Goal: Task Accomplishment & Management: Complete application form

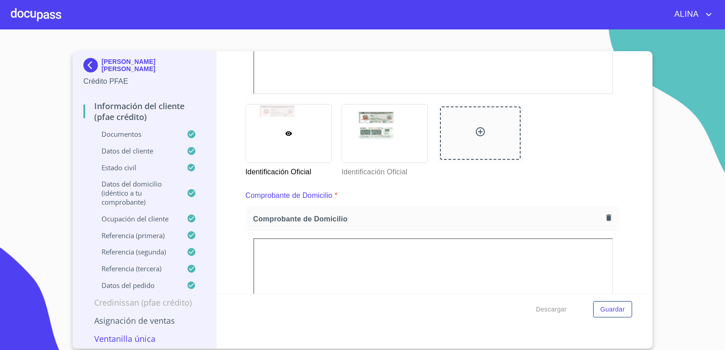
scroll to position [136, 0]
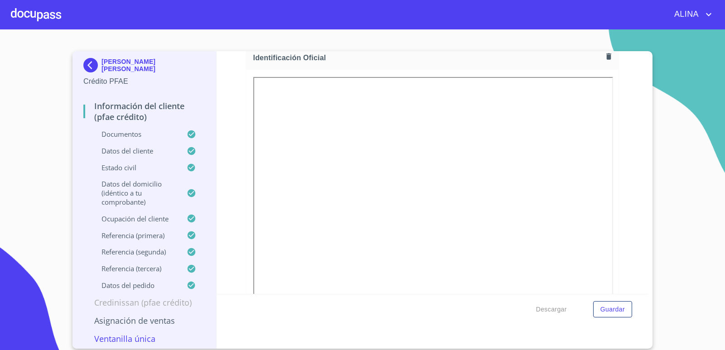
click at [38, 10] on div at bounding box center [36, 14] width 50 height 29
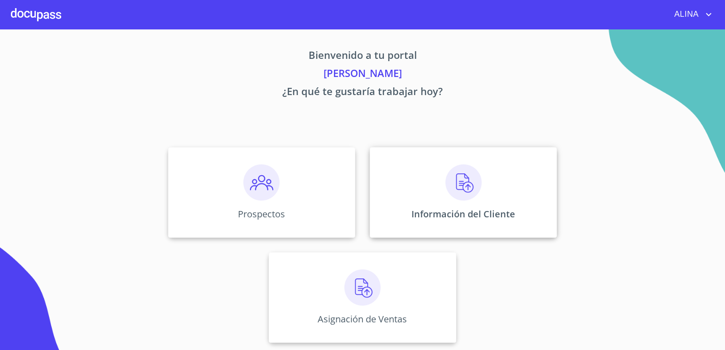
click at [419, 190] on div "Información del Cliente" at bounding box center [463, 192] width 187 height 91
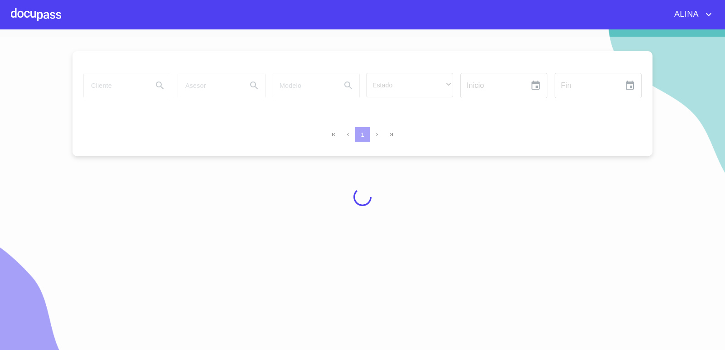
click at [51, 16] on div at bounding box center [36, 14] width 50 height 29
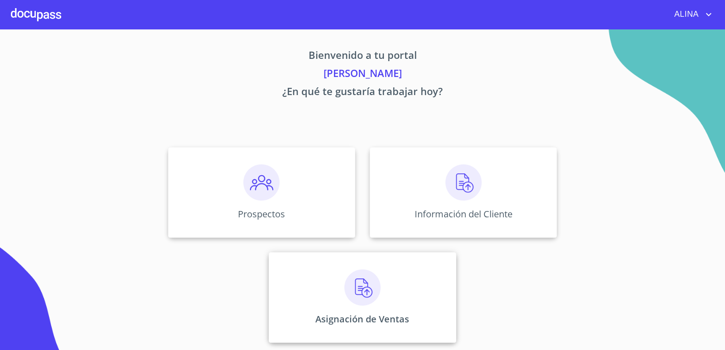
click at [326, 275] on div "Asignación de Ventas" at bounding box center [362, 298] width 187 height 91
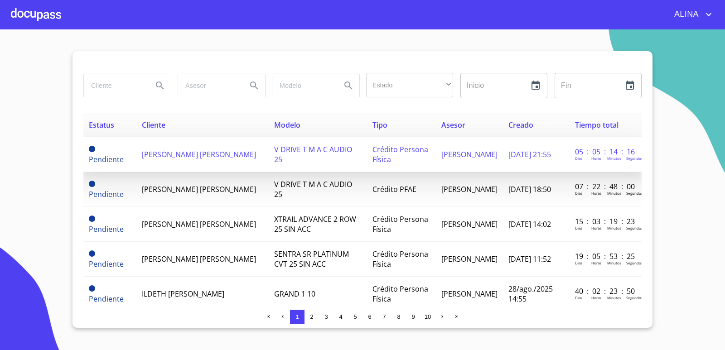
click at [165, 154] on span "[PERSON_NAME] [PERSON_NAME]" at bounding box center [199, 155] width 114 height 10
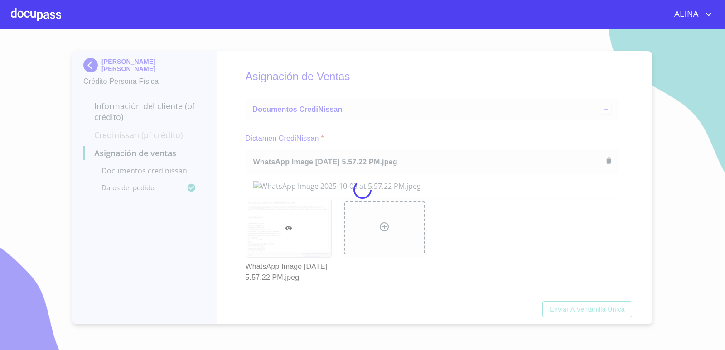
click at [445, 116] on div at bounding box center [362, 189] width 725 height 321
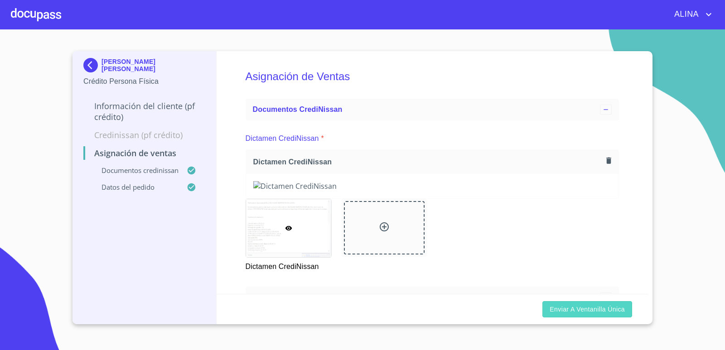
click at [567, 314] on button "Enviar a Ventanilla única" at bounding box center [588, 309] width 90 height 17
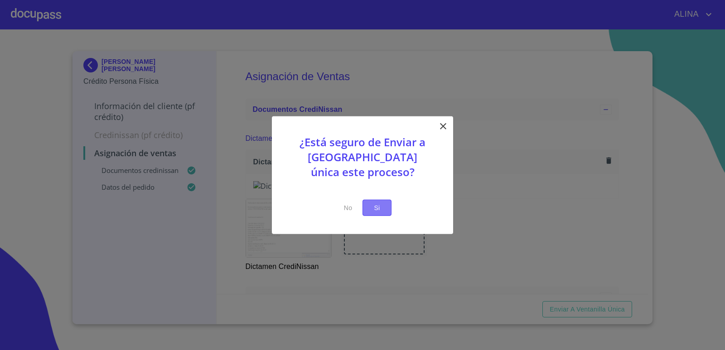
click at [370, 206] on span "Si" at bounding box center [377, 207] width 15 height 11
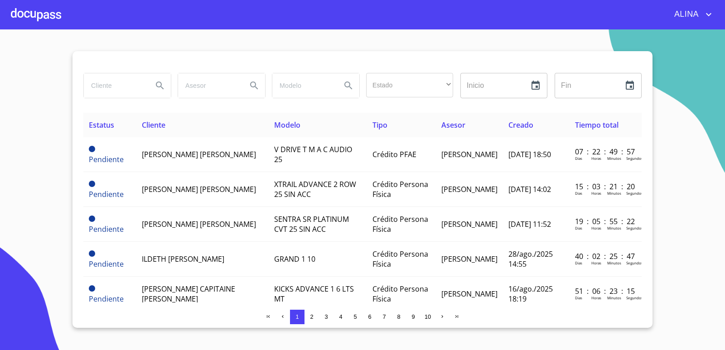
click at [49, 23] on div at bounding box center [36, 14] width 50 height 29
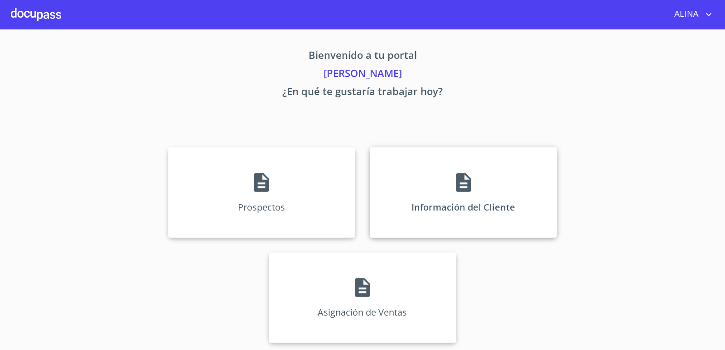
click at [392, 185] on div "Información del Cliente" at bounding box center [463, 192] width 187 height 91
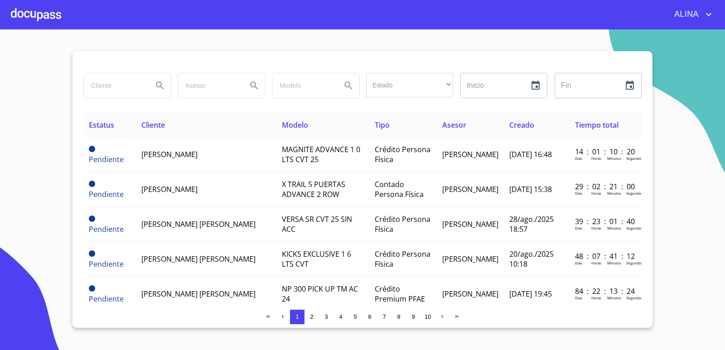
click at [126, 90] on input "search" at bounding box center [115, 85] width 62 height 24
drag, startPoint x: 142, startPoint y: 87, endPoint x: 65, endPoint y: 87, distance: 76.6
click at [65, 87] on section "[PERSON_NAME] Estado ​ ​ Inicio ​ Fin ​ Estatus Cliente Modelo Tipo Asesor Crea…" at bounding box center [362, 189] width 725 height 321
type input "[PERSON_NAME]"
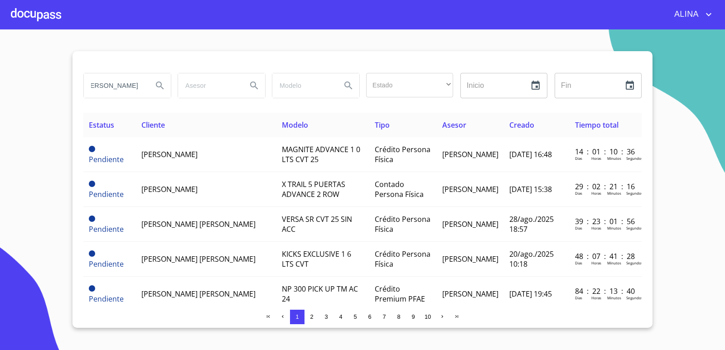
scroll to position [0, 0]
click at [156, 86] on icon "Search" at bounding box center [160, 85] width 11 height 11
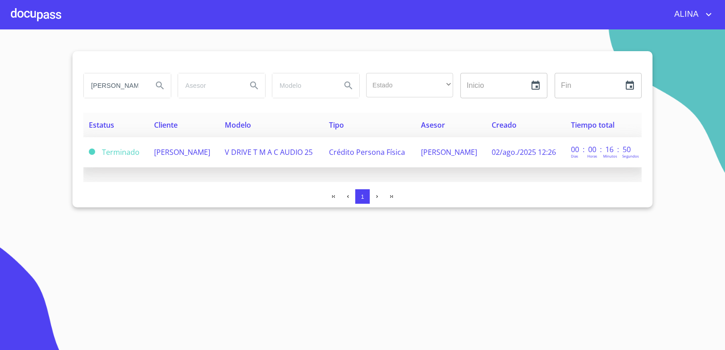
click at [179, 152] on span "[PERSON_NAME]" at bounding box center [182, 152] width 56 height 10
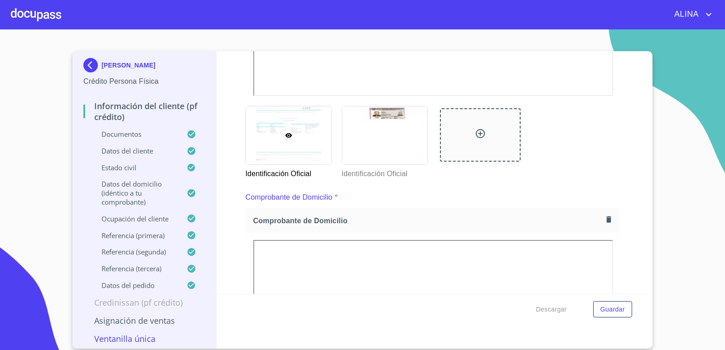
scroll to position [363, 0]
click at [398, 147] on div at bounding box center [384, 134] width 85 height 58
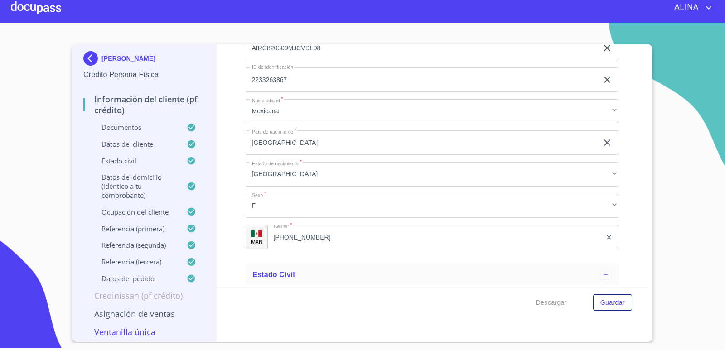
scroll to position [3191, 0]
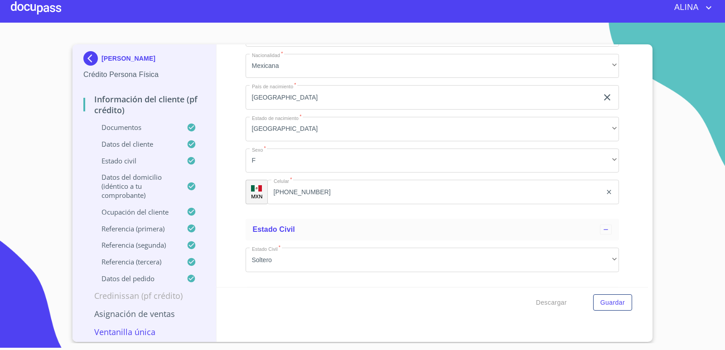
click at [43, 4] on div at bounding box center [36, 7] width 50 height 29
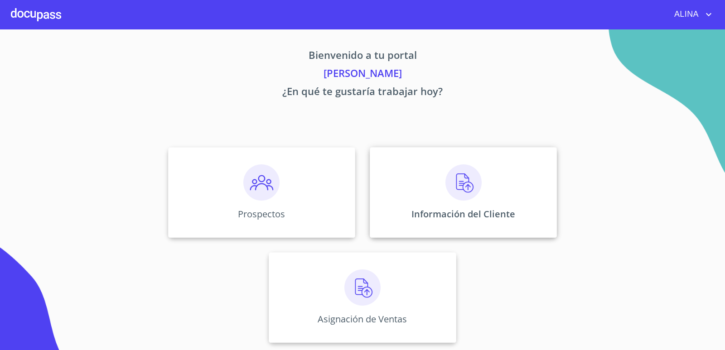
click at [406, 149] on div "Información del Cliente" at bounding box center [463, 192] width 187 height 91
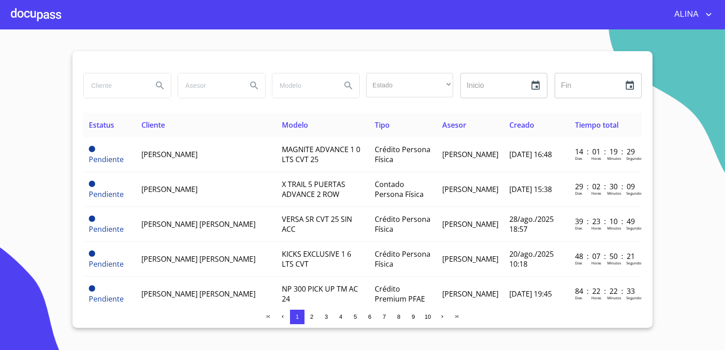
click at [123, 87] on input "search" at bounding box center [115, 85] width 62 height 24
type input "j"
type input "[PERSON_NAME]"
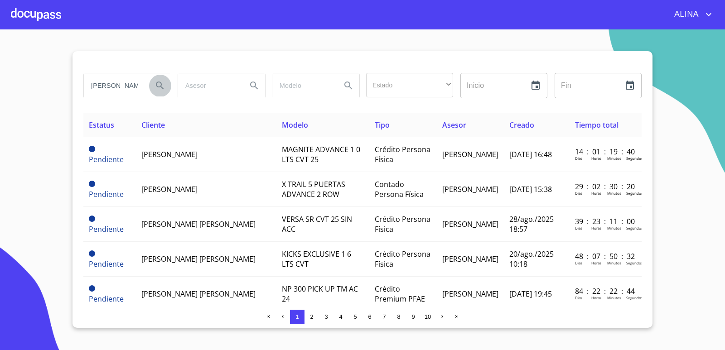
click at [161, 81] on icon "Search" at bounding box center [160, 85] width 11 height 11
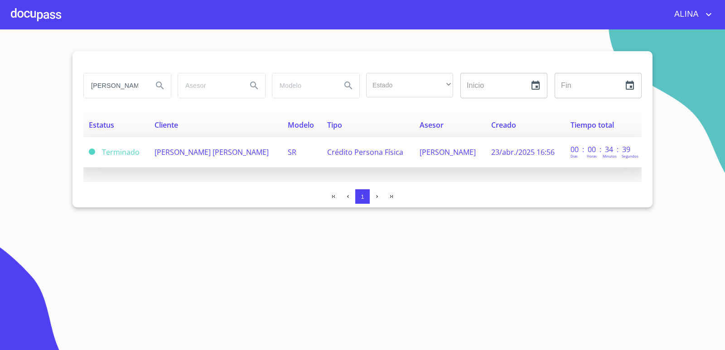
click at [180, 157] on span "[PERSON_NAME] [PERSON_NAME]" at bounding box center [212, 152] width 114 height 10
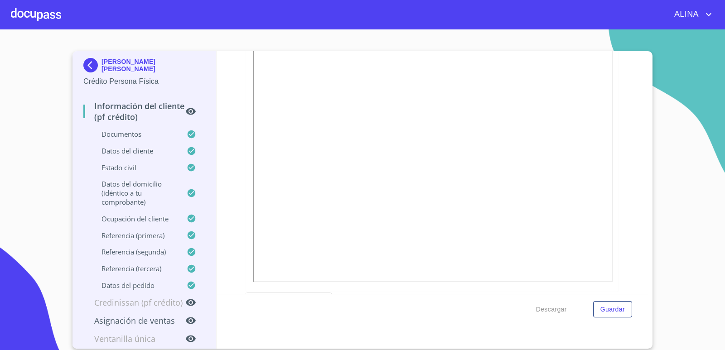
scroll to position [181, 0]
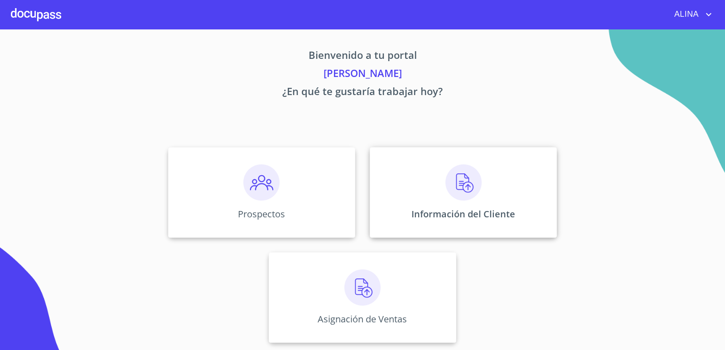
click at [395, 194] on div "Información del Cliente" at bounding box center [463, 192] width 187 height 91
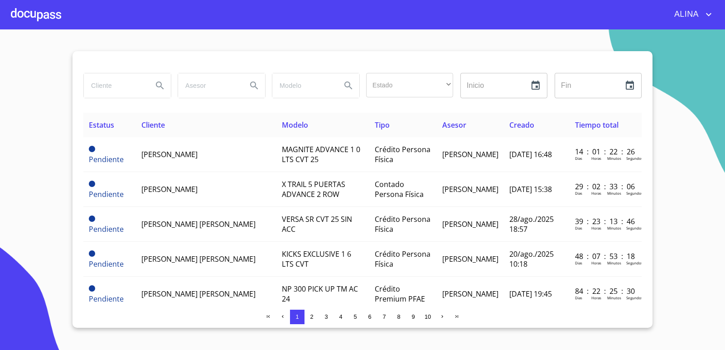
click at [129, 79] on input "search" at bounding box center [115, 85] width 62 height 24
type input "g"
click at [159, 89] on icon "Search" at bounding box center [160, 85] width 11 height 11
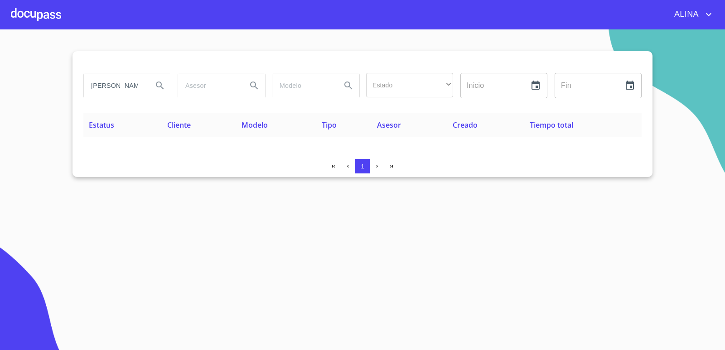
click at [147, 89] on div "GUSTAVO GUZMAN PADILLA" at bounding box center [127, 85] width 87 height 24
type input "G"
click at [152, 87] on button "Search" at bounding box center [160, 86] width 22 height 22
click at [141, 87] on input "GUSTAVO GUZMAN" at bounding box center [115, 85] width 62 height 24
click at [140, 87] on input "GUSTAVO GUZMAN" at bounding box center [115, 85] width 62 height 24
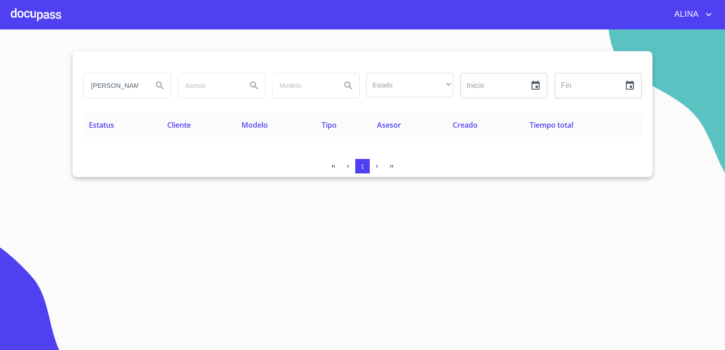
click at [144, 85] on input "GUSTAVO GUZMAN" at bounding box center [115, 85] width 62 height 24
type input "A"
type input "GUSTAVO"
click at [159, 88] on icon "Search" at bounding box center [160, 85] width 11 height 11
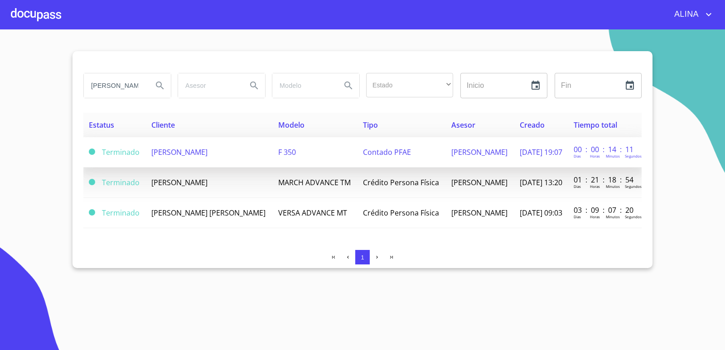
click at [199, 161] on td "GUSTAVO GUZAMAN PADILLA" at bounding box center [209, 152] width 127 height 30
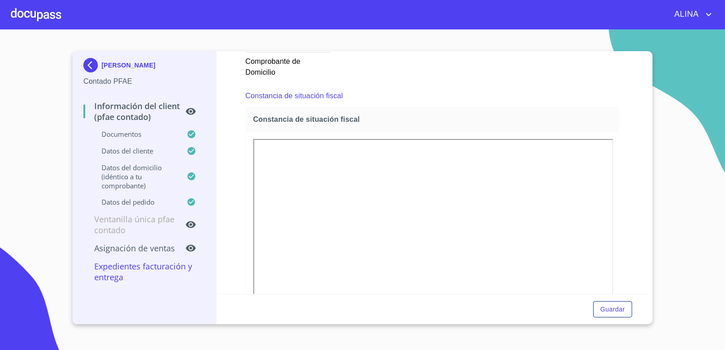
scroll to position [1133, 0]
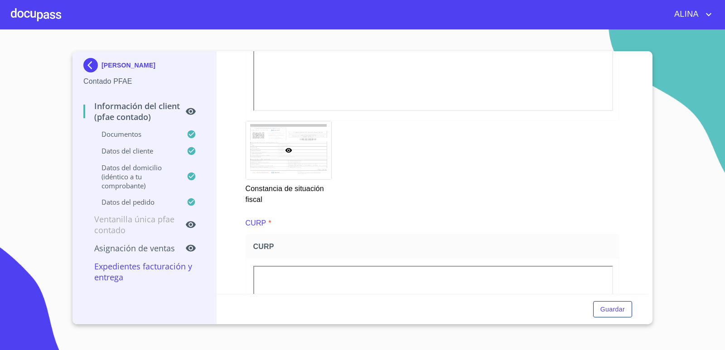
click at [49, 14] on div at bounding box center [36, 14] width 50 height 29
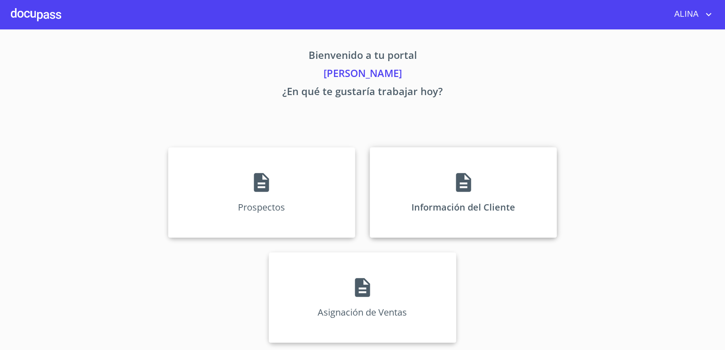
click at [412, 180] on div "Información del Cliente" at bounding box center [463, 192] width 187 height 91
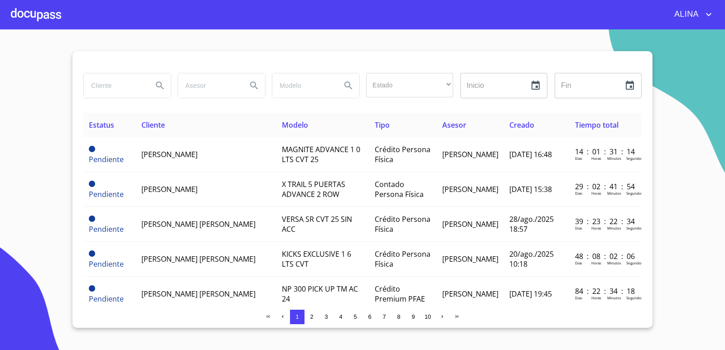
click at [109, 88] on input "search" at bounding box center [115, 85] width 62 height 24
type input "NORMA ALICIA NAJAR"
click at [165, 87] on icon "Search" at bounding box center [160, 85] width 11 height 11
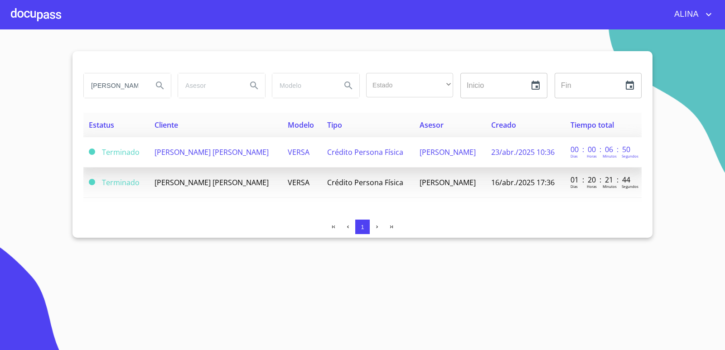
click at [235, 150] on span "[PERSON_NAME] [PERSON_NAME]" at bounding box center [212, 152] width 114 height 10
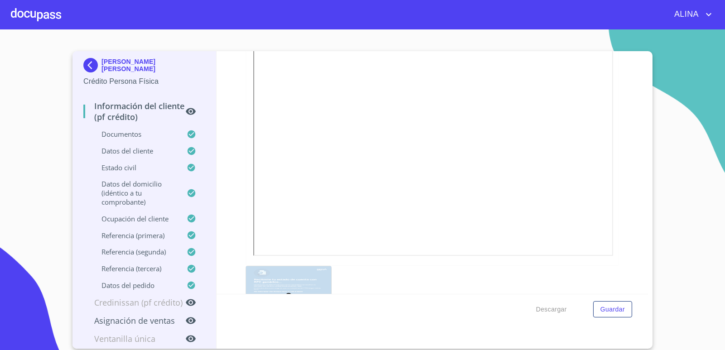
scroll to position [1752, 0]
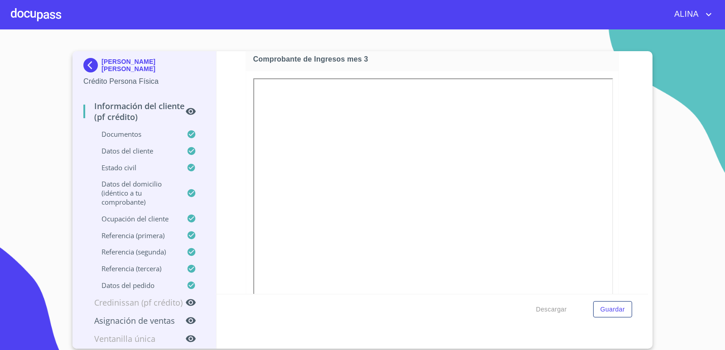
click at [44, 6] on div at bounding box center [36, 14] width 50 height 29
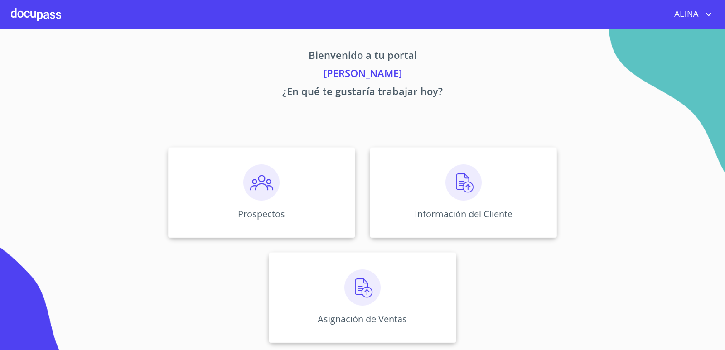
click at [37, 12] on div at bounding box center [36, 14] width 50 height 29
click at [335, 177] on div "Prospectos" at bounding box center [261, 192] width 187 height 91
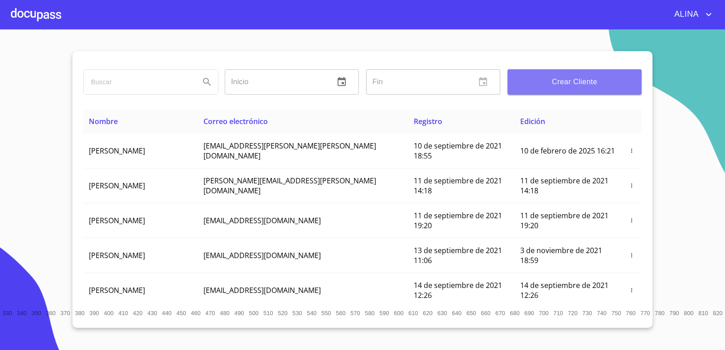
click at [543, 79] on span "Crear Cliente" at bounding box center [575, 82] width 120 height 13
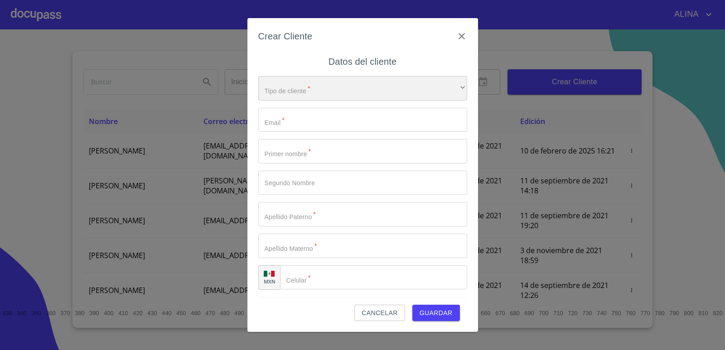
click at [341, 87] on div "​" at bounding box center [362, 88] width 209 height 24
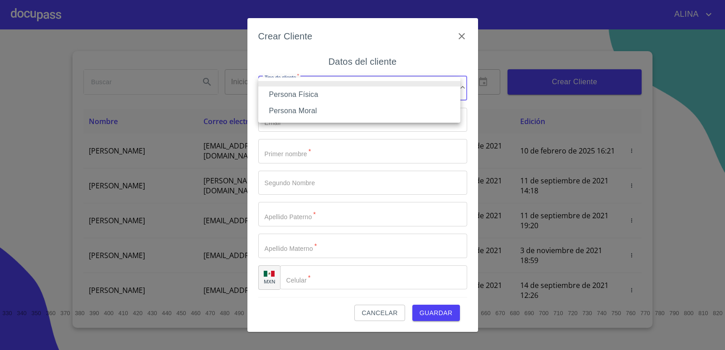
click at [316, 96] on li "Persona Física" at bounding box center [359, 95] width 202 height 16
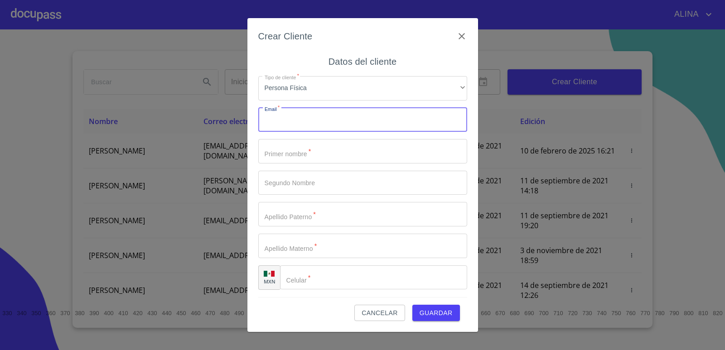
click at [290, 120] on input "Tipo de cliente   *" at bounding box center [362, 120] width 209 height 24
paste input "triguerojaime@outlook.com"
type input "triguerojaime@outlook.com"
click at [308, 153] on input "Tipo de cliente   *" at bounding box center [362, 151] width 209 height 24
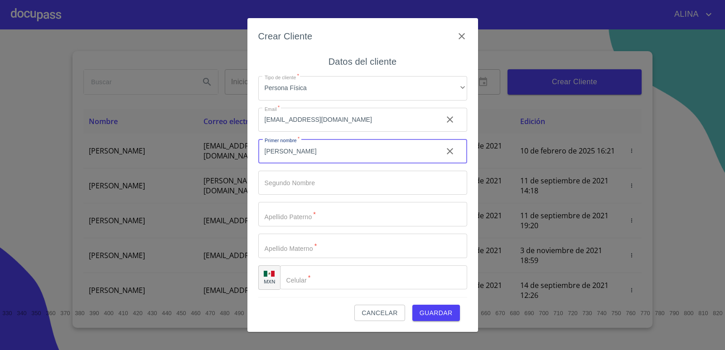
type input "JAIME"
click at [295, 213] on input "Tipo de cliente   *" at bounding box center [362, 214] width 209 height 24
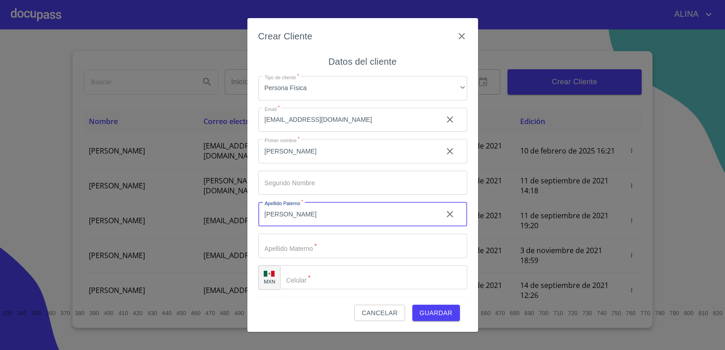
type input "TRIGUERO"
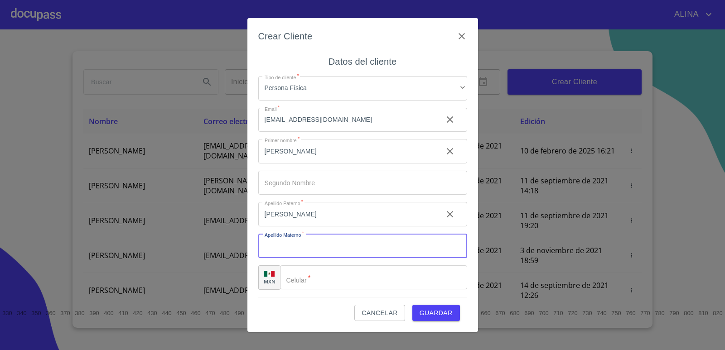
click at [300, 247] on input "Tipo de cliente   *" at bounding box center [362, 246] width 209 height 24
type input "OROZCO"
click at [307, 279] on input "Tipo de cliente   *" at bounding box center [373, 278] width 187 height 24
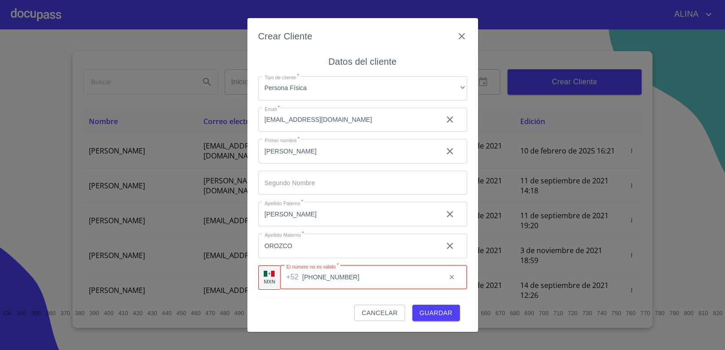
type input "(33)25906483"
click at [434, 314] on span "Guardar" at bounding box center [436, 313] width 33 height 11
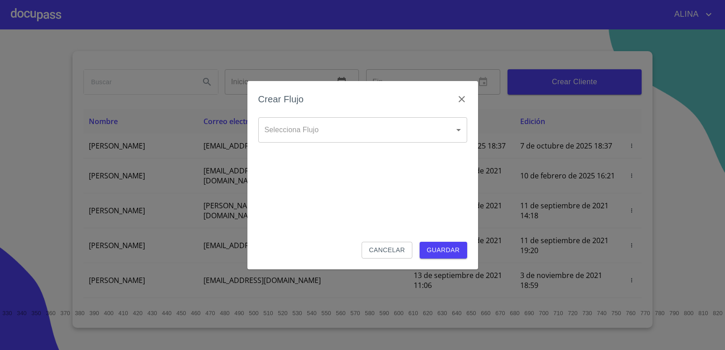
click at [461, 129] on body "ALINA Inicio ​ Fin ​ Crear Cliente Nombre Correo electrónico Registro Edición J…" at bounding box center [362, 175] width 725 height 350
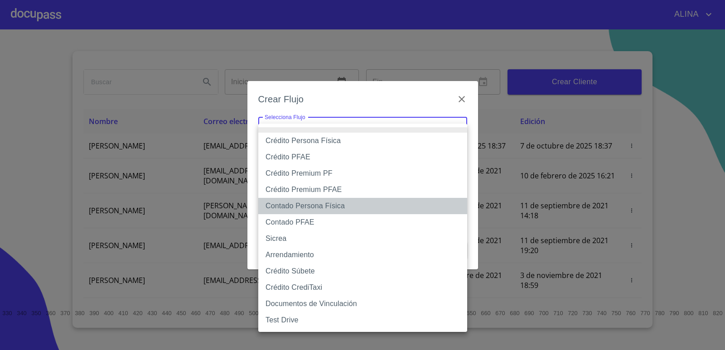
click at [319, 205] on li "Contado Persona Física" at bounding box center [362, 206] width 209 height 16
type input "60bf975b0d9865ccc2471536"
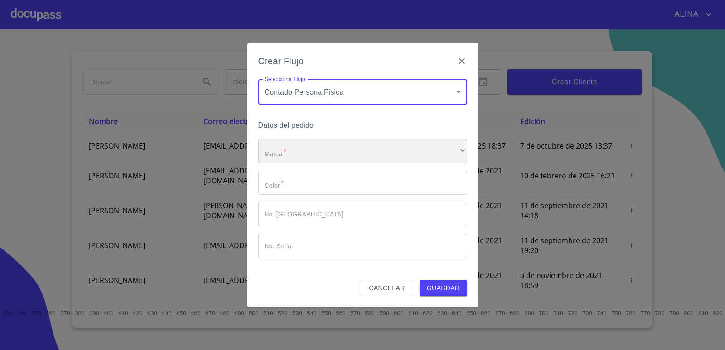
click at [313, 153] on div "​" at bounding box center [362, 151] width 209 height 24
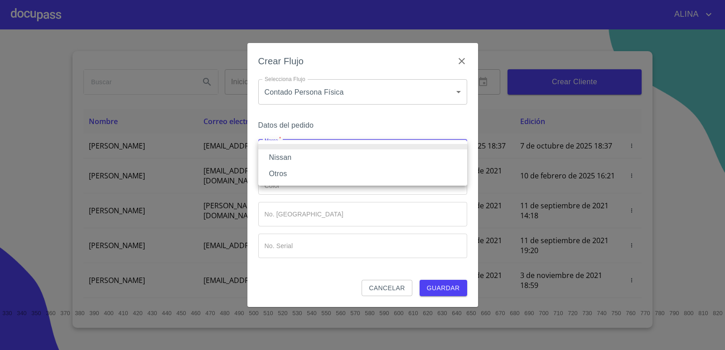
click at [287, 158] on li "Nissan" at bounding box center [362, 158] width 209 height 16
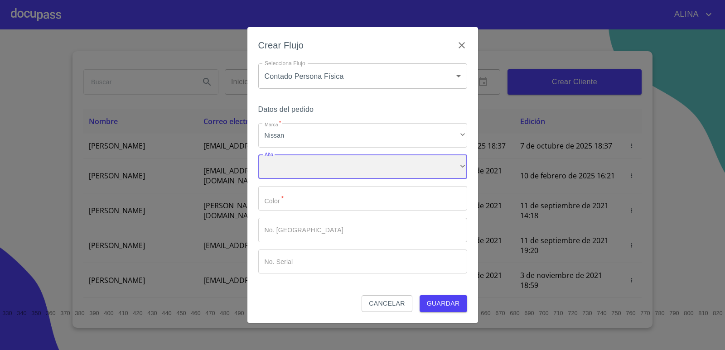
click at [299, 167] on div "​" at bounding box center [362, 167] width 209 height 24
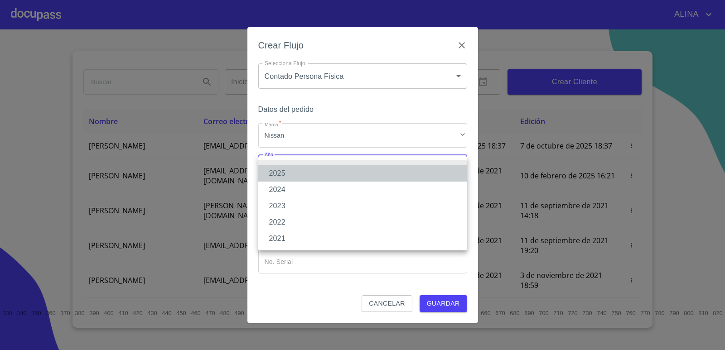
click at [286, 172] on li "2025" at bounding box center [362, 173] width 209 height 16
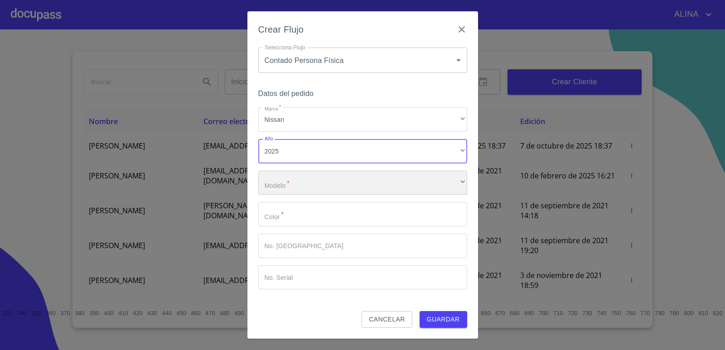
click at [298, 179] on div "​" at bounding box center [362, 183] width 209 height 24
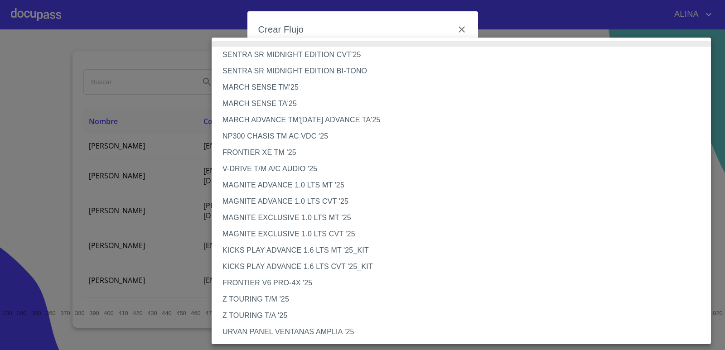
click at [305, 137] on li "NP300 CHASIS TM AC VDC '25" at bounding box center [465, 136] width 506 height 16
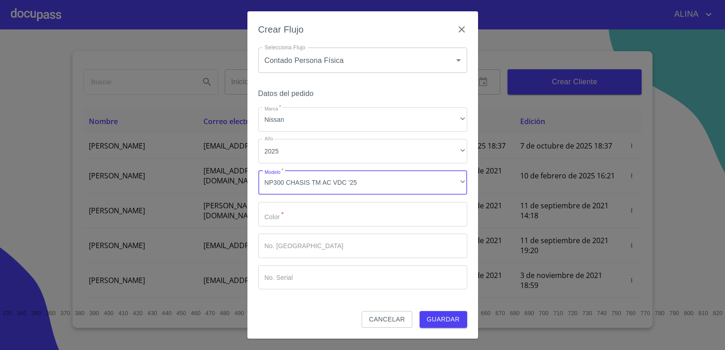
click at [306, 214] on input "Marca   *" at bounding box center [362, 214] width 209 height 24
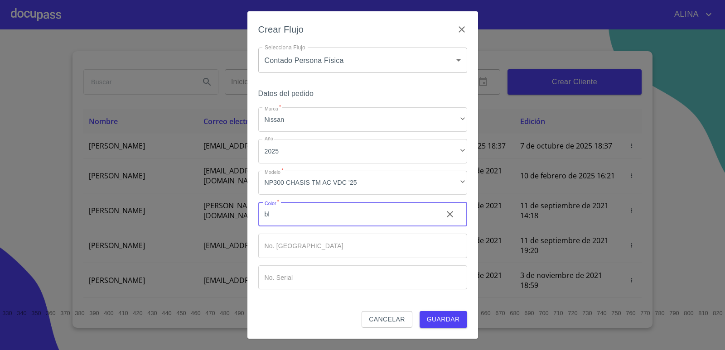
type input "b"
type input "BLANCA"
click at [310, 281] on input "Marca   *" at bounding box center [362, 278] width 209 height 24
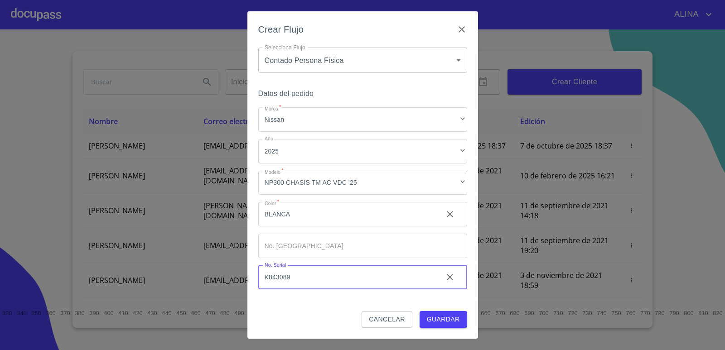
type input "K843089"
click at [445, 315] on span "Guardar" at bounding box center [443, 319] width 33 height 11
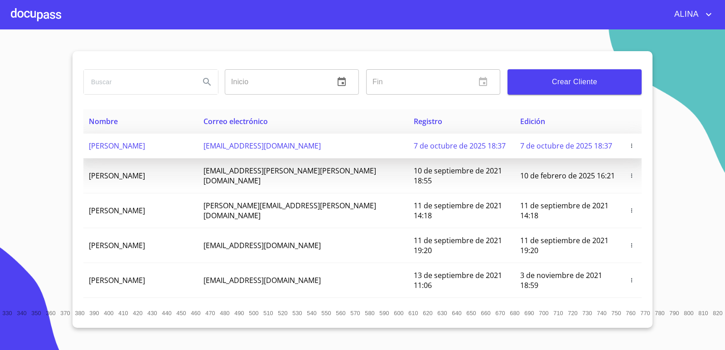
copy span "JAIME TRIGUERO OROZCO"
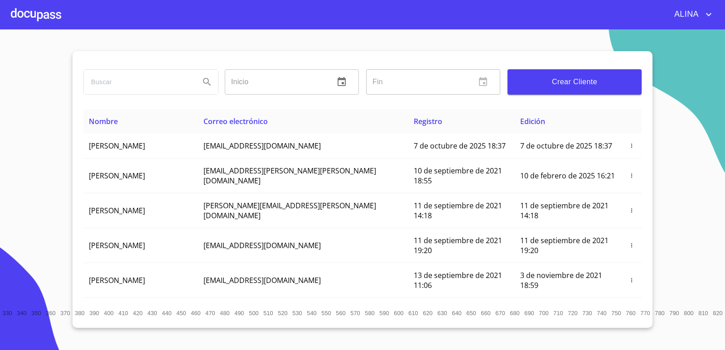
drag, startPoint x: 87, startPoint y: 148, endPoint x: 117, endPoint y: 80, distance: 74.9
click at [165, 130] on table "Nombre Correo electrónico Registro Edición JAIME TRIGUERO OROZCO triguerojaime@…" at bounding box center [362, 308] width 559 height 399
click at [49, 26] on div at bounding box center [36, 14] width 50 height 29
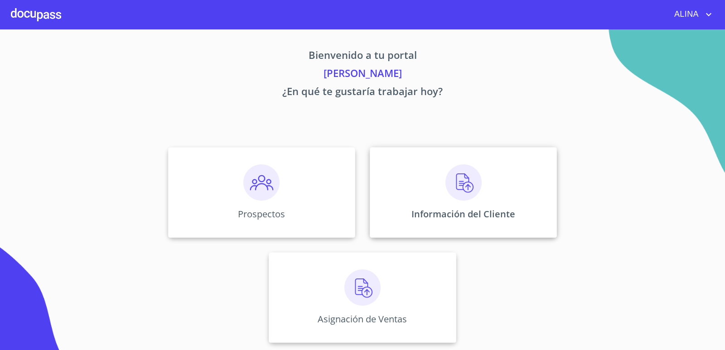
click at [420, 190] on div "Información del Cliente" at bounding box center [463, 192] width 187 height 91
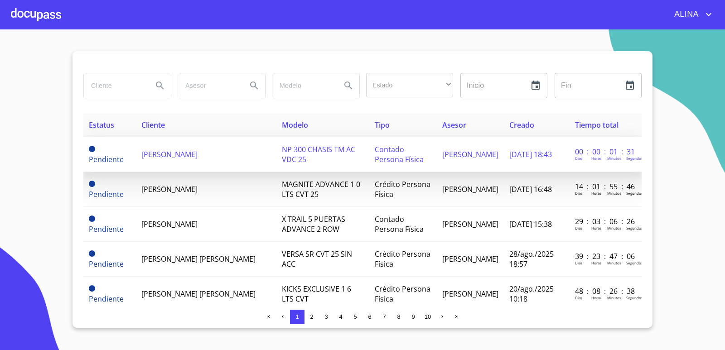
click at [176, 161] on td "JAIME TRIGUERO OROZCO" at bounding box center [206, 154] width 141 height 35
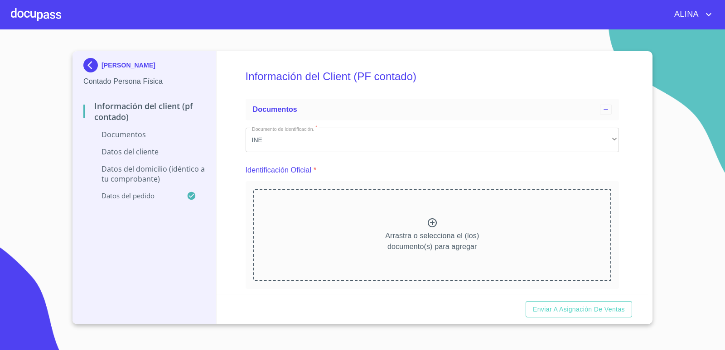
click at [493, 90] on h5 "Información del Client (PF contado)" at bounding box center [433, 76] width 374 height 37
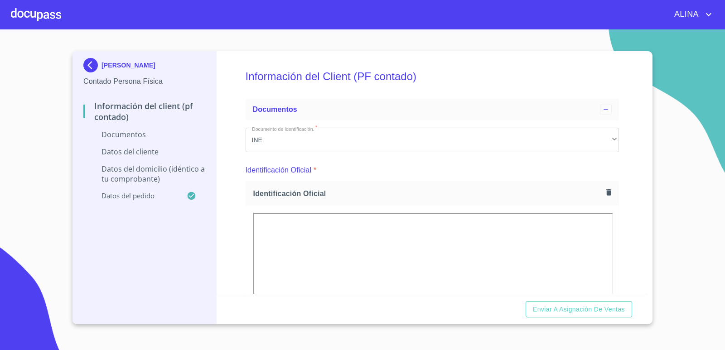
drag, startPoint x: 690, startPoint y: 284, endPoint x: 664, endPoint y: 284, distance: 25.8
click at [687, 285] on section "JAIME TRIGUERO OROZCO Contado Persona Física Información del Client (PF contado…" at bounding box center [362, 189] width 725 height 321
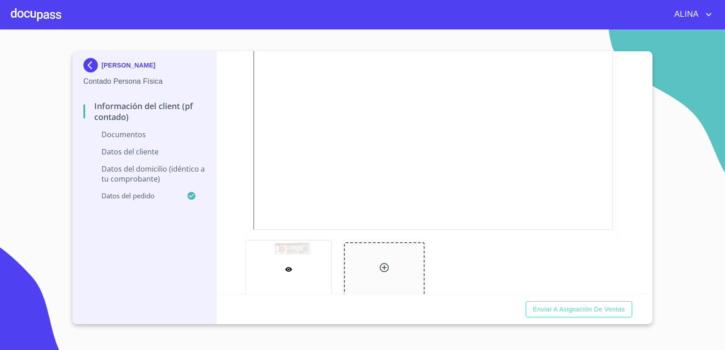
scroll to position [188, 0]
